Goal: Task Accomplishment & Management: Complete application form

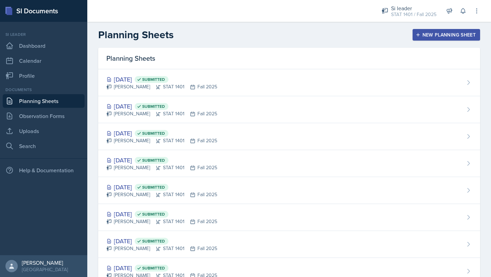
click at [420, 34] on icon "button" at bounding box center [418, 34] width 5 height 5
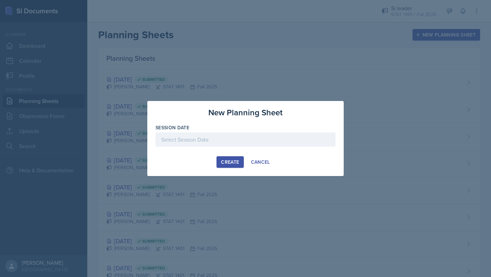
click at [211, 139] on div at bounding box center [246, 139] width 180 height 14
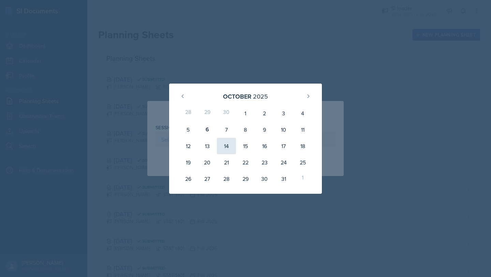
click at [230, 146] on div "14" at bounding box center [226, 146] width 19 height 16
type input "[DATE]"
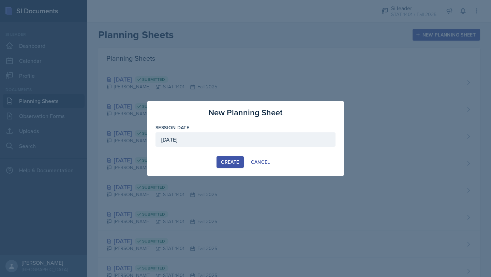
click at [231, 163] on div "Create" at bounding box center [230, 161] width 18 height 5
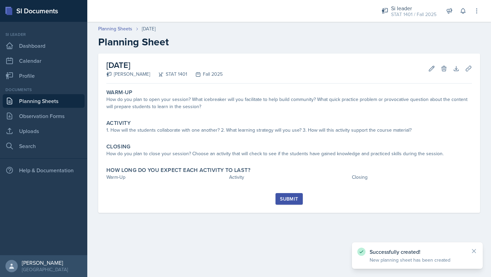
click at [104, 33] on div "Planning Sheets [DATE] Planning Sheet" at bounding box center [289, 36] width 404 height 23
click at [104, 31] on link "Planning Sheets" at bounding box center [115, 28] width 34 height 7
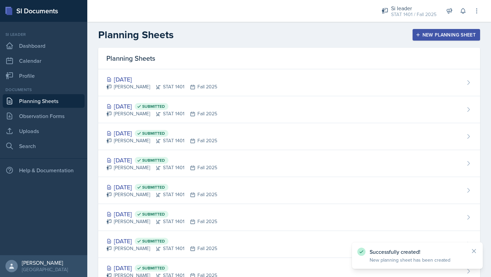
click at [426, 32] on div "New Planning Sheet" at bounding box center [446, 34] width 59 height 5
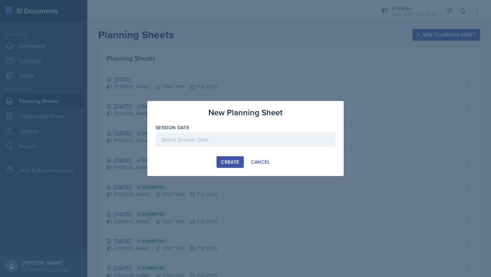
click at [244, 138] on div at bounding box center [246, 139] width 180 height 14
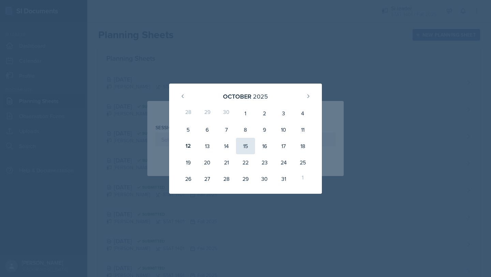
click at [240, 147] on div "15" at bounding box center [245, 146] width 19 height 16
type input "[DATE]"
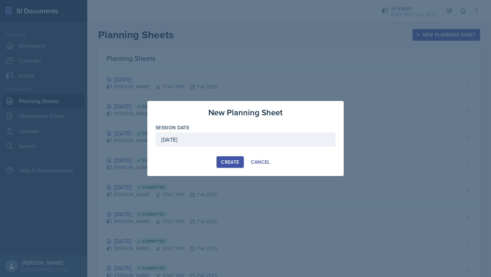
click at [231, 166] on button "Create" at bounding box center [230, 162] width 27 height 12
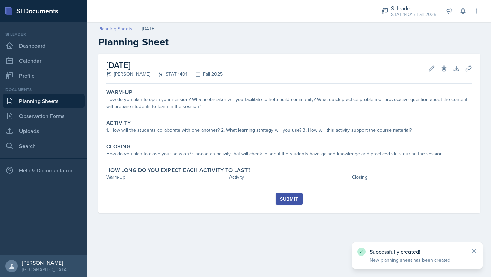
click at [117, 28] on link "Planning Sheets" at bounding box center [115, 28] width 34 height 7
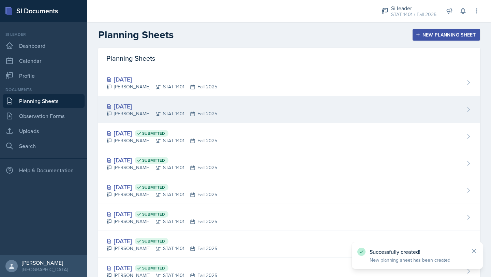
click at [143, 117] on div "[DATE] [PERSON_NAME] STAT 1401 Fall 2025" at bounding box center [289, 109] width 382 height 27
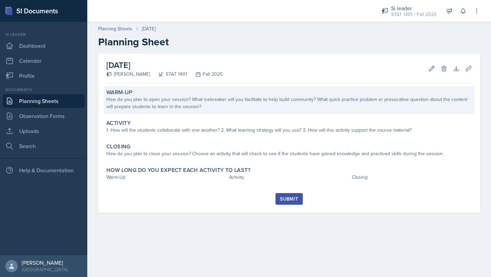
click at [136, 101] on div "How do you plan to open your session? What icebreaker will you facilitate to he…" at bounding box center [289, 103] width 366 height 14
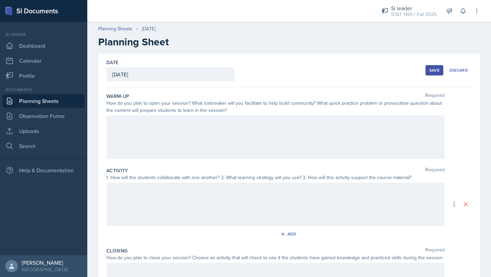
click at [139, 133] on div at bounding box center [275, 137] width 338 height 44
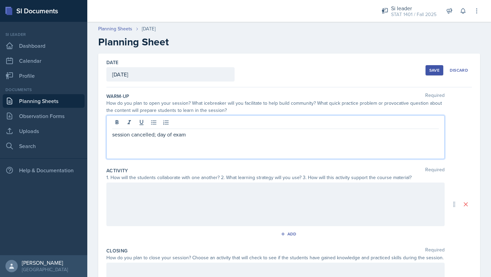
click at [436, 70] on div "Save" at bounding box center [434, 70] width 10 height 5
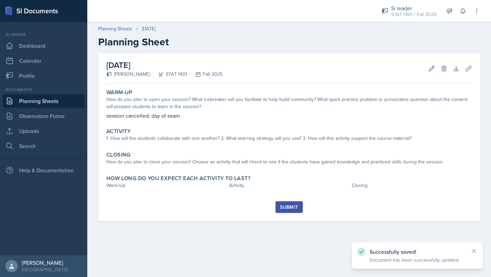
click at [285, 204] on div "Submit" at bounding box center [289, 206] width 18 height 5
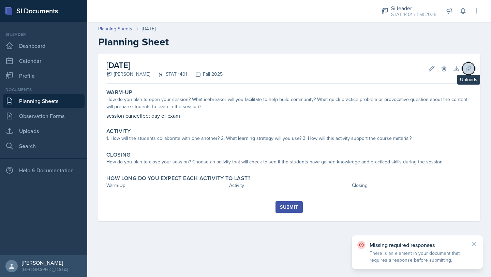
click at [470, 69] on icon at bounding box center [468, 68] width 5 height 5
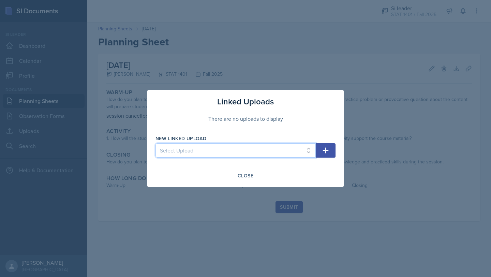
click at [223, 149] on select "Select Upload Week 1 understanding Data Major review exam 1 week 2 graphs and t…" at bounding box center [236, 150] width 160 height 14
click at [251, 175] on div "Close" at bounding box center [246, 175] width 16 height 5
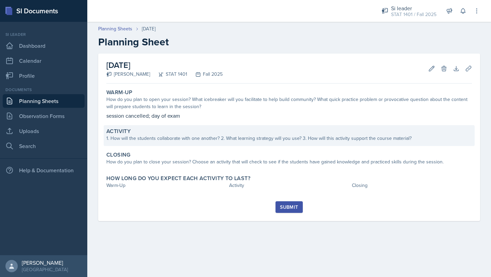
click at [161, 138] on div "1. How will the students collaborate with one another? 2. What learning strateg…" at bounding box center [289, 138] width 366 height 7
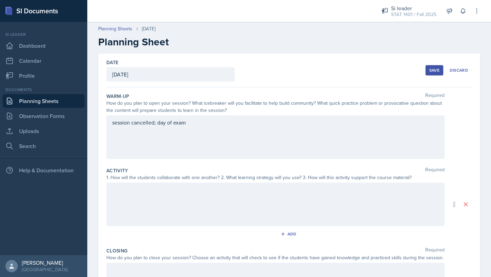
click at [172, 208] on div at bounding box center [275, 204] width 338 height 44
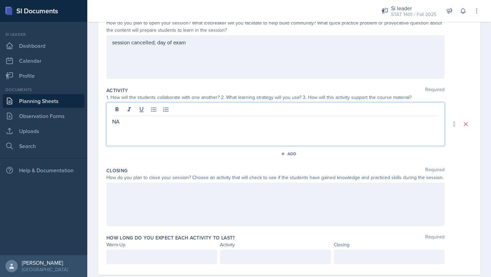
click at [156, 203] on div at bounding box center [275, 204] width 338 height 44
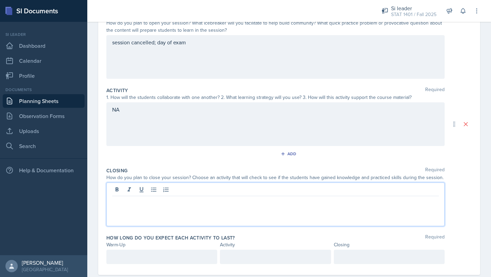
scroll to position [92, 0]
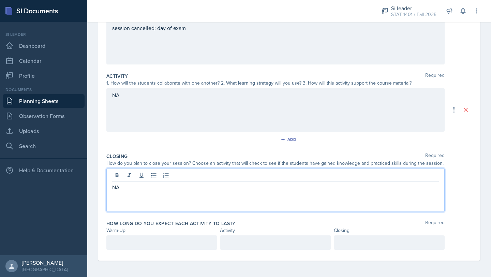
click at [164, 241] on p at bounding box center [161, 242] width 99 height 8
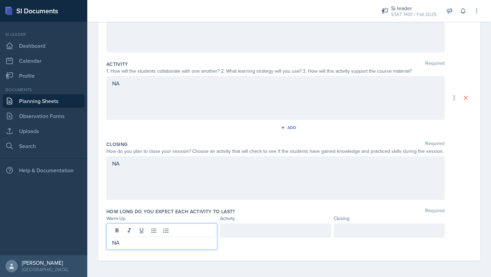
click at [262, 235] on div at bounding box center [275, 230] width 111 height 14
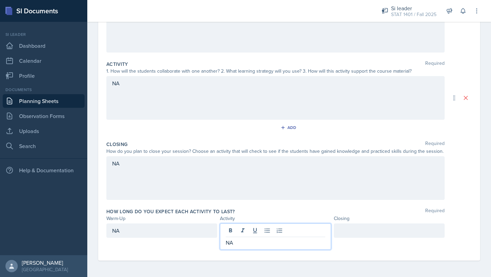
click at [355, 228] on div at bounding box center [389, 230] width 111 height 14
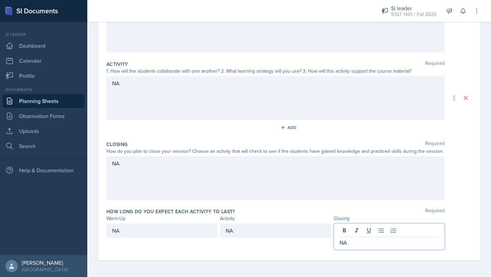
scroll to position [0, 0]
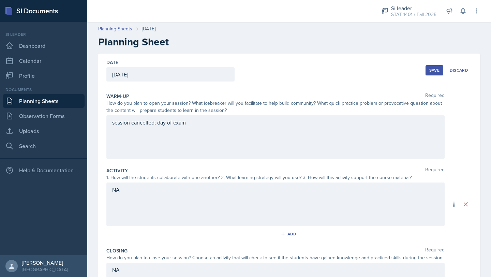
click at [433, 73] on button "Save" at bounding box center [435, 70] width 18 height 10
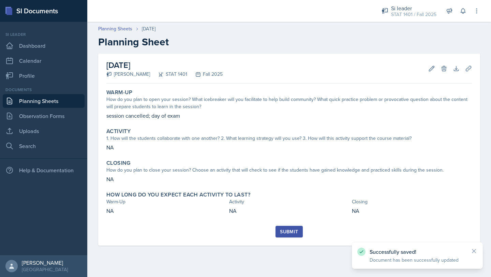
click at [288, 237] on div "Submit" at bounding box center [289, 236] width 366 height 20
click at [288, 229] on div "Submit" at bounding box center [289, 231] width 18 height 5
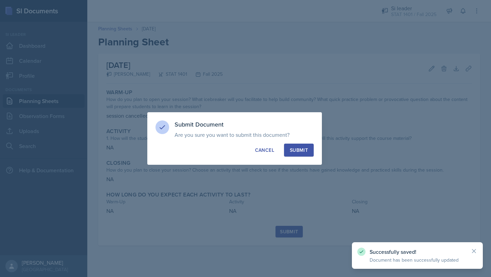
click at [298, 147] on div "Submit" at bounding box center [299, 150] width 18 height 7
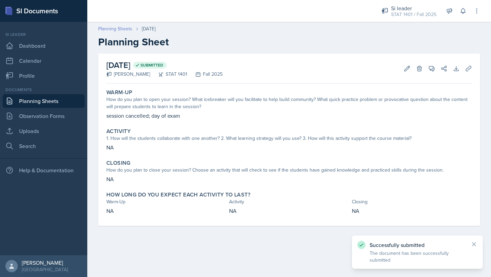
click at [118, 30] on link "Planning Sheets" at bounding box center [115, 28] width 34 height 7
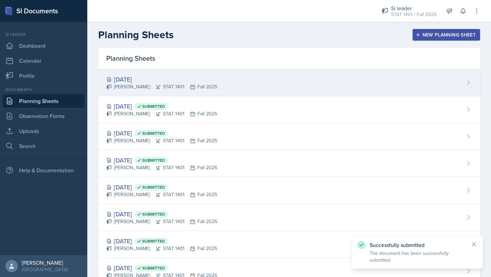
click at [133, 82] on div "[DATE]" at bounding box center [161, 79] width 111 height 9
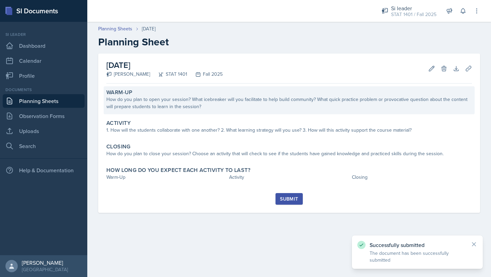
click at [148, 101] on div "How do you plan to open your session? What icebreaker will you facilitate to he…" at bounding box center [289, 103] width 366 height 14
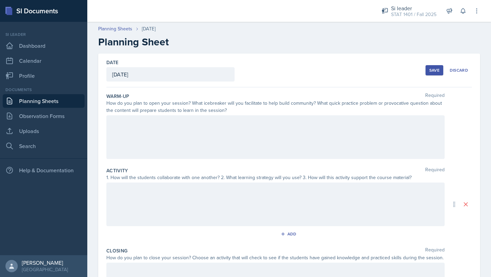
click at [149, 123] on div at bounding box center [275, 137] width 338 height 44
click at [430, 68] on div "Save" at bounding box center [434, 70] width 10 height 5
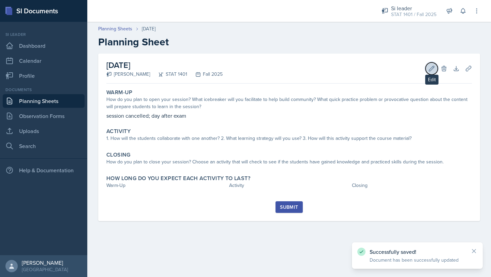
click at [432, 71] on icon at bounding box center [431, 68] width 7 height 7
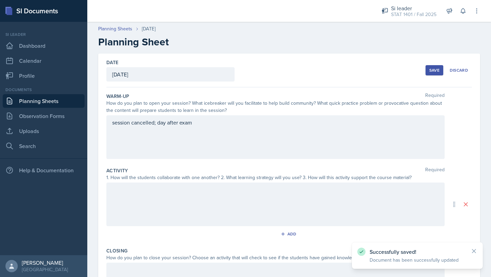
click at [203, 197] on div at bounding box center [275, 204] width 338 height 44
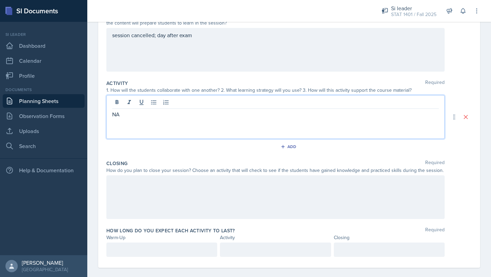
click at [196, 204] on div at bounding box center [275, 197] width 338 height 44
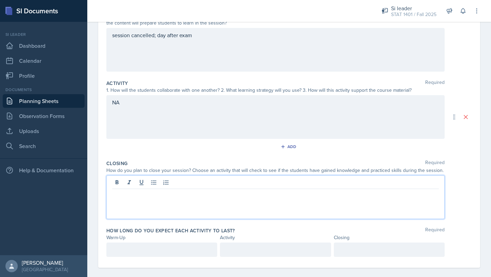
scroll to position [94, 0]
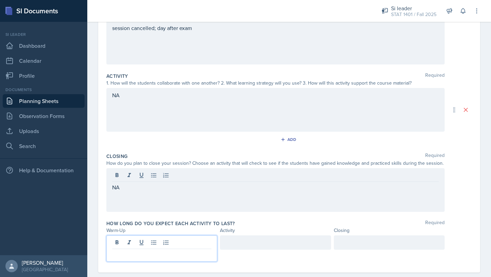
click at [163, 239] on div at bounding box center [161, 248] width 111 height 26
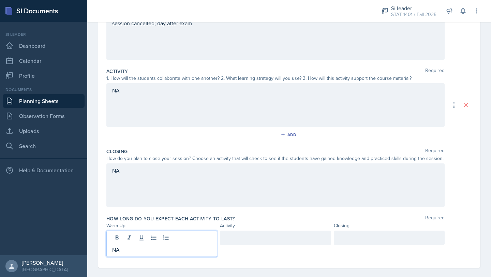
click at [230, 235] on div at bounding box center [275, 238] width 111 height 14
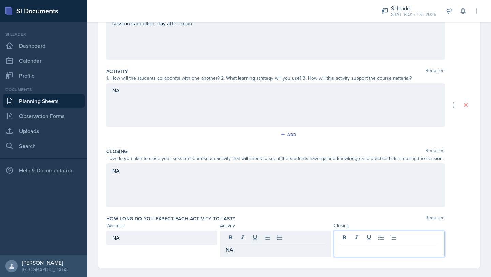
click at [339, 236] on div at bounding box center [389, 244] width 111 height 26
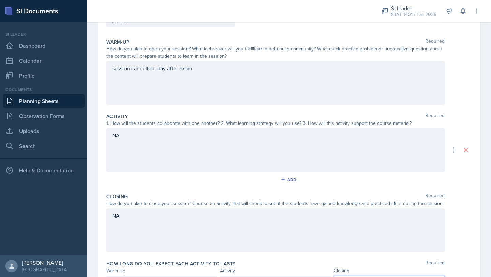
scroll to position [0, 0]
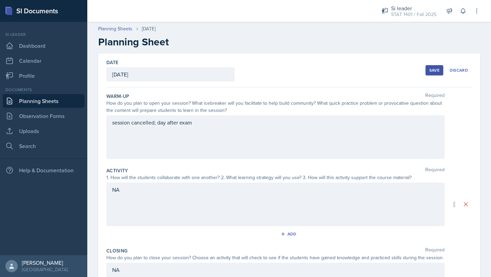
click at [431, 67] on button "Save" at bounding box center [435, 70] width 18 height 10
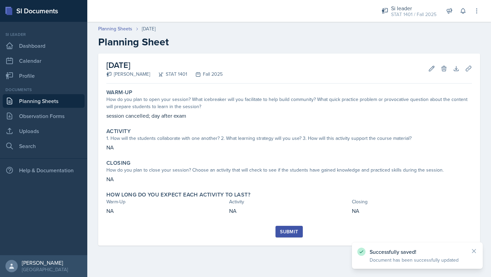
click at [282, 236] on button "Submit" at bounding box center [289, 232] width 27 height 12
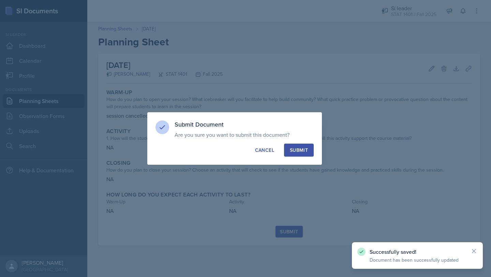
click at [306, 152] on div "Submit" at bounding box center [299, 150] width 18 height 7
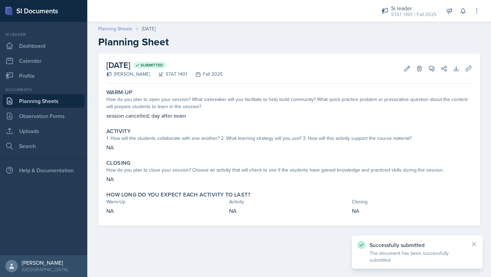
click at [109, 30] on link "Planning Sheets" at bounding box center [115, 28] width 34 height 7
